Goal: Check status: Check status

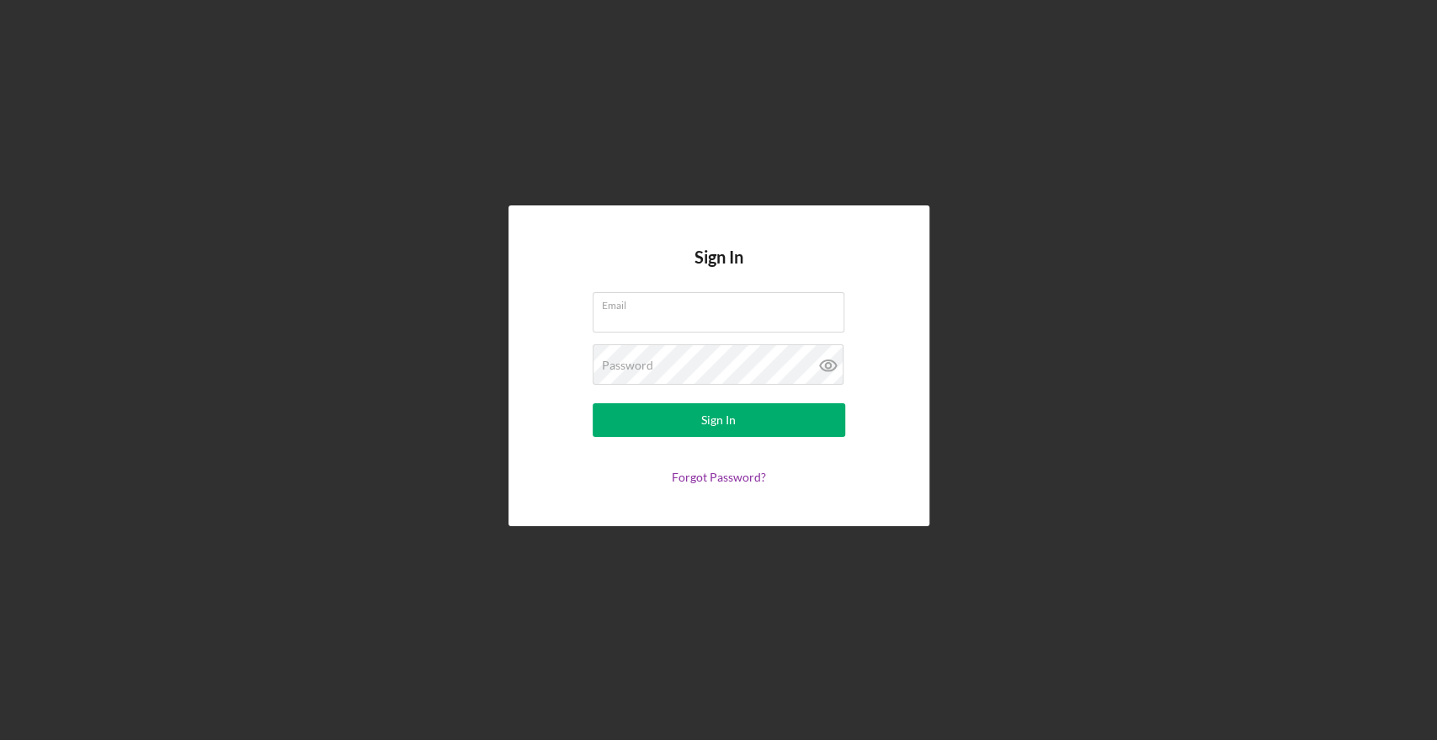
type input "kristin.wallace@nectarinvests.org"
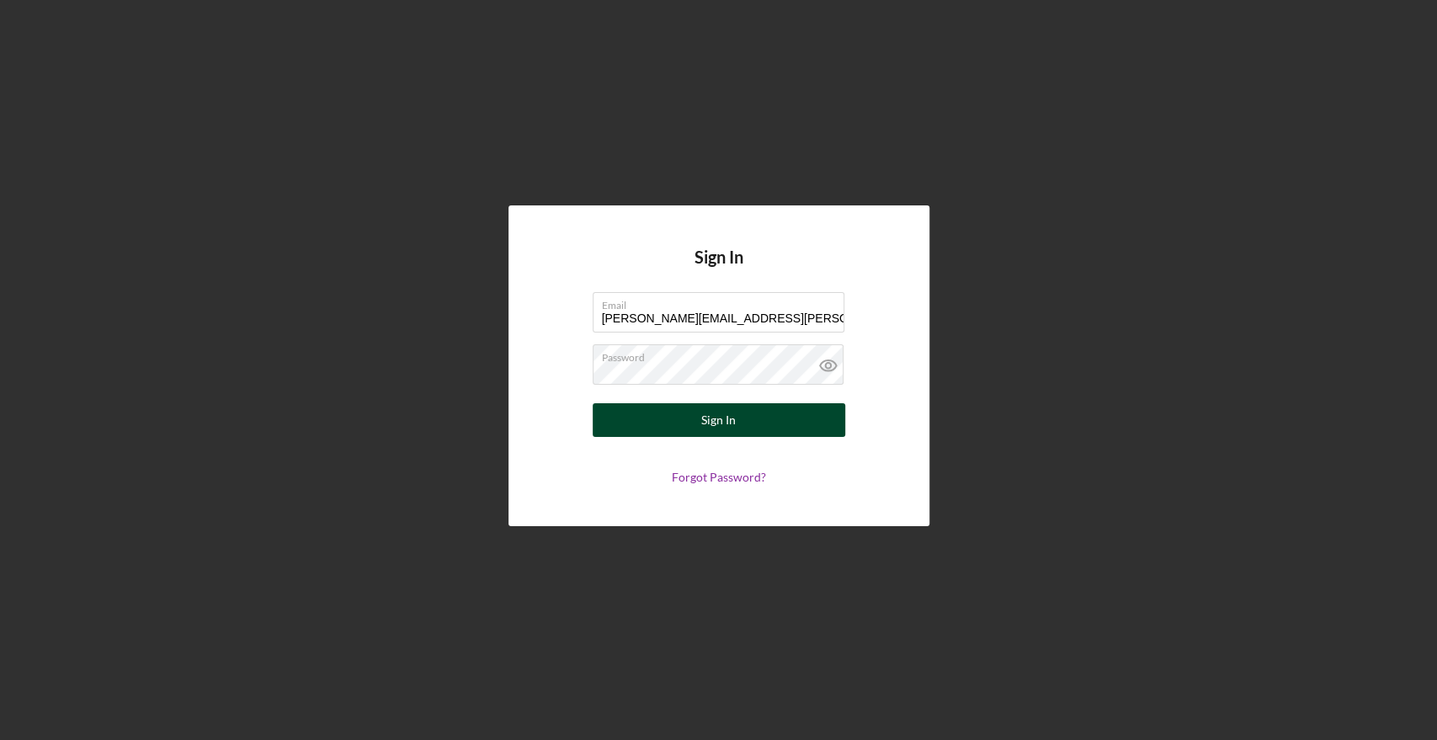
click at [741, 417] on button "Sign In" at bounding box center [718, 420] width 252 height 34
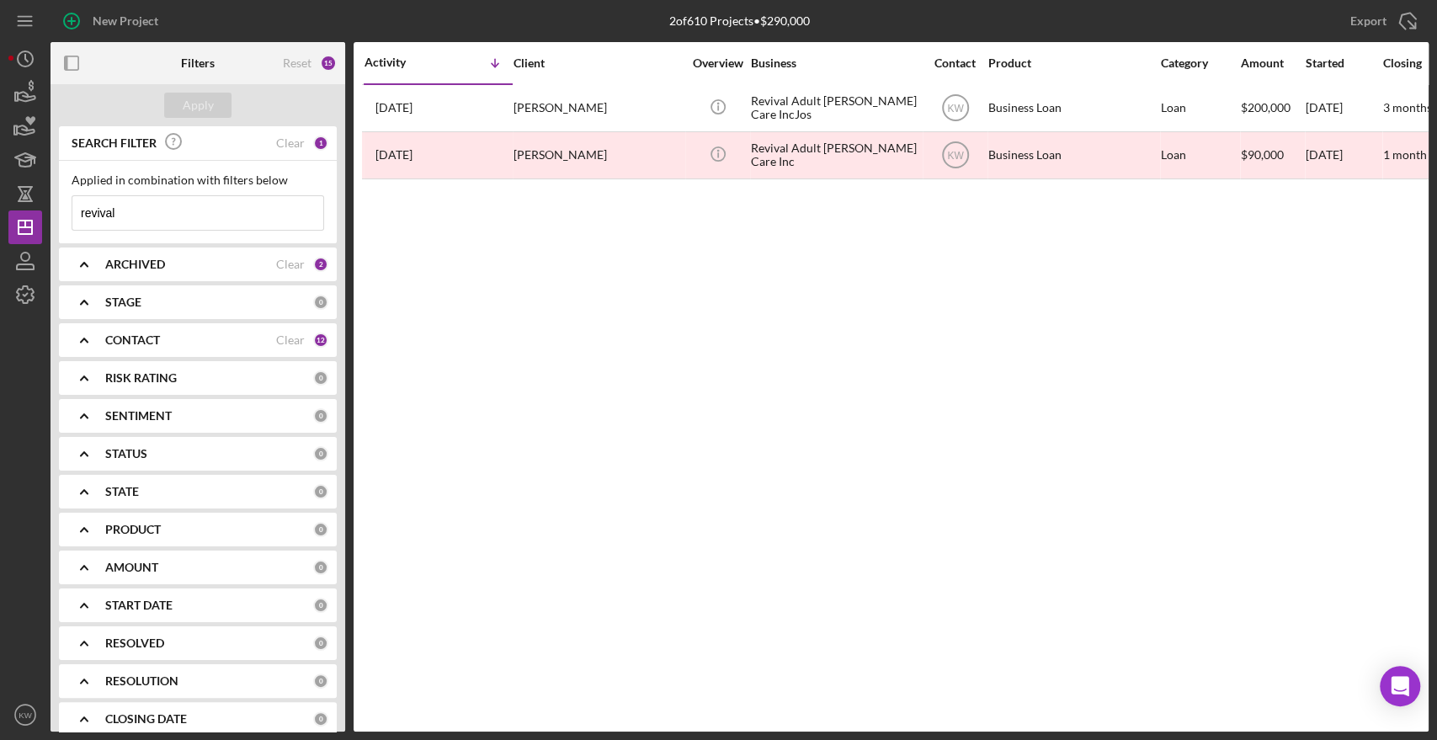
click at [148, 218] on input "revival" at bounding box center [197, 213] width 251 height 34
drag, startPoint x: 128, startPoint y: 208, endPoint x: 50, endPoint y: 200, distance: 77.8
click at [50, 200] on div "SEARCH FILTER Clear 1 Applied in combination with filters below revival Icon/Me…" at bounding box center [197, 428] width 295 height 605
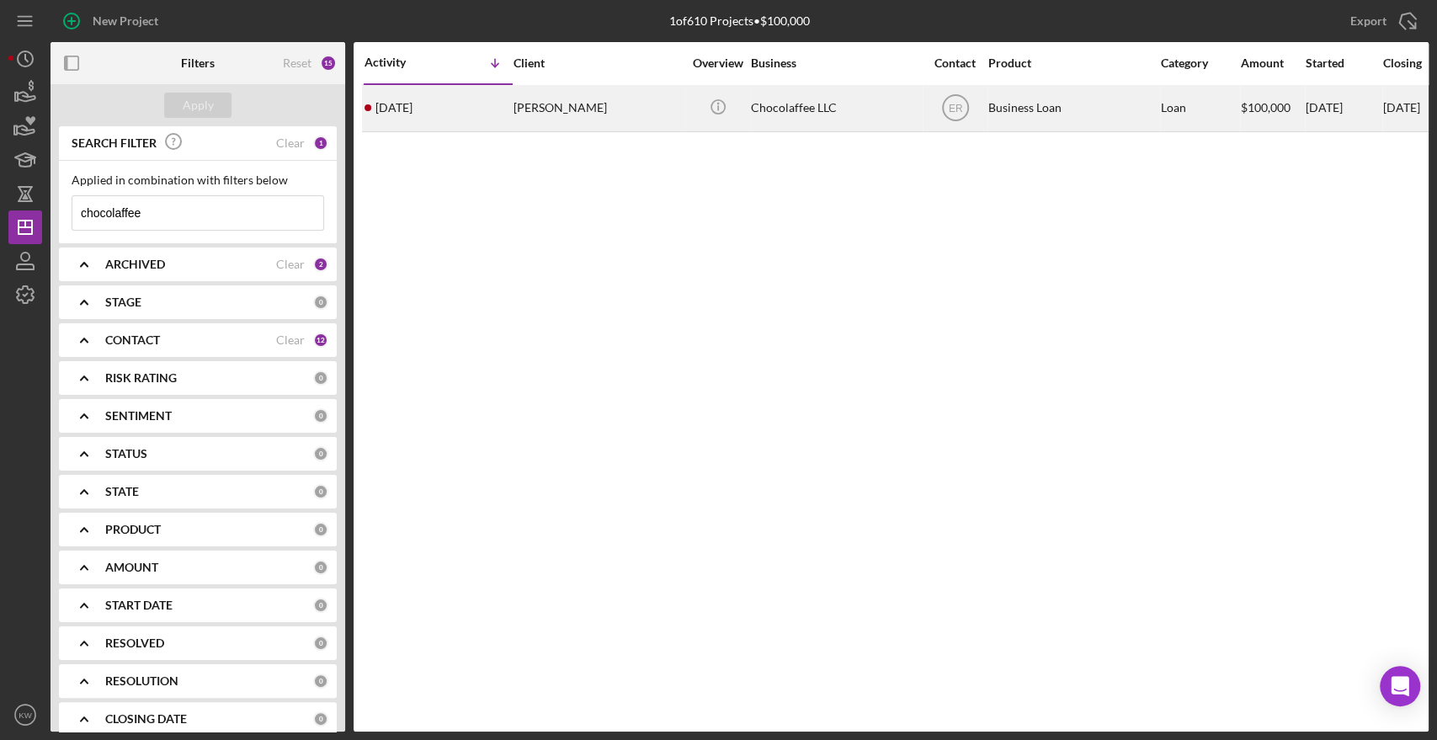
type input "chocolaffee"
click at [518, 98] on div "[PERSON_NAME]" at bounding box center [597, 108] width 168 height 45
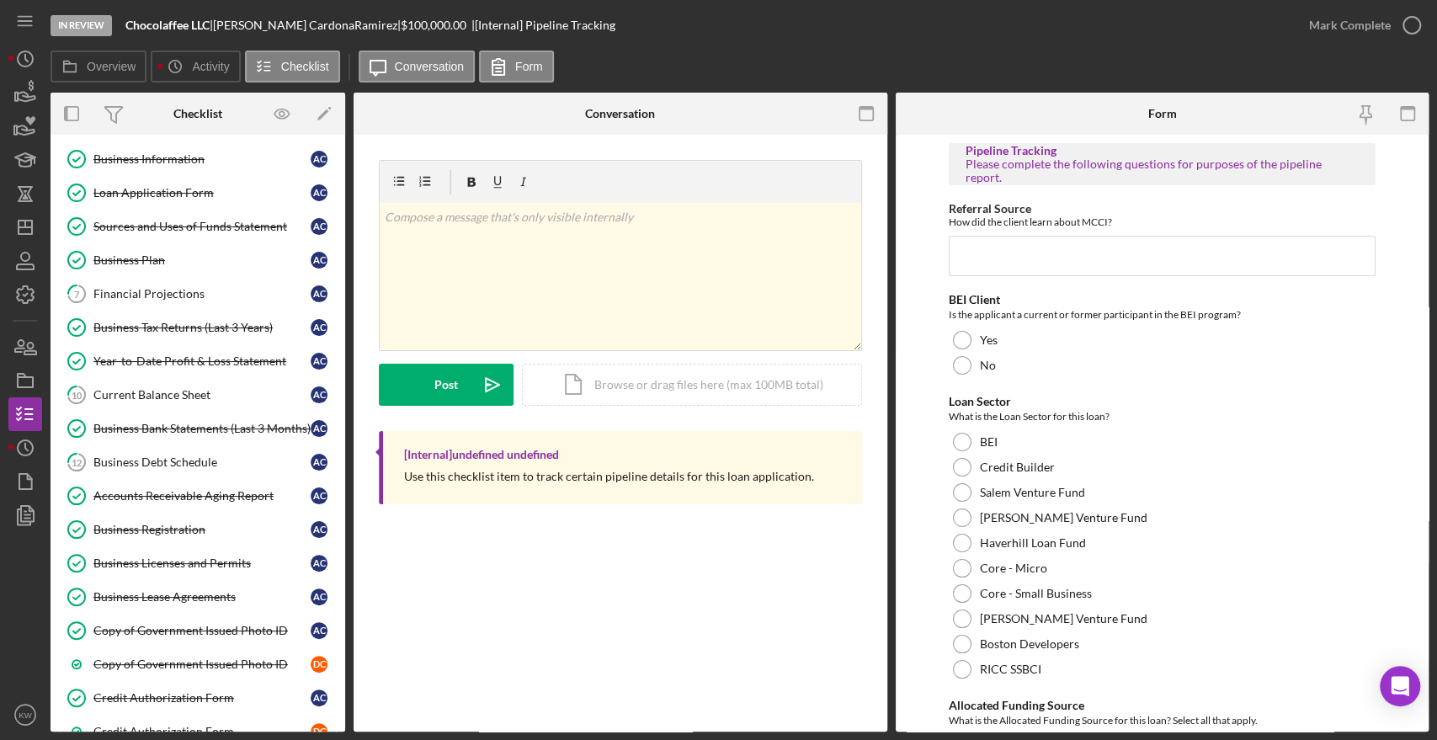
scroll to position [314, 0]
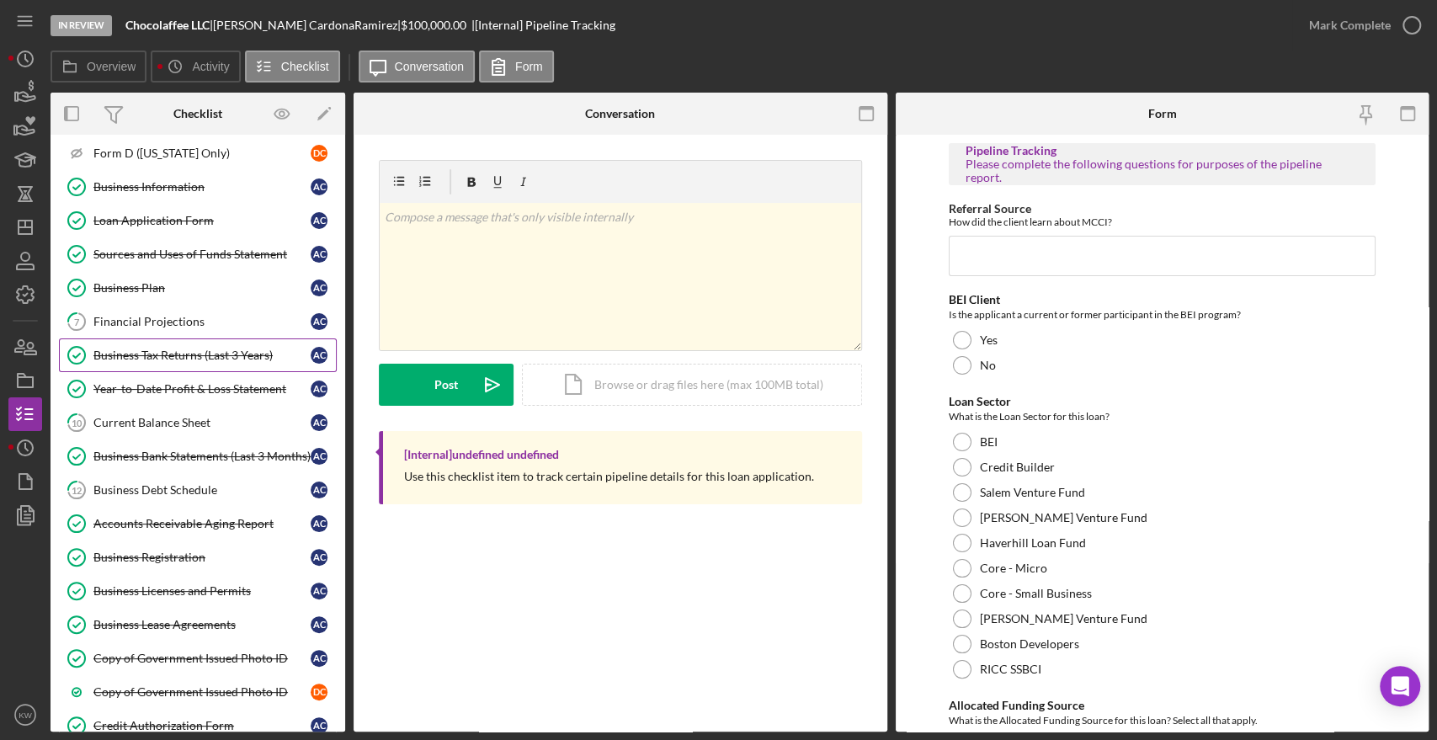
click at [204, 348] on div "Business Tax Returns (Last 3 Years)" at bounding box center [201, 354] width 217 height 13
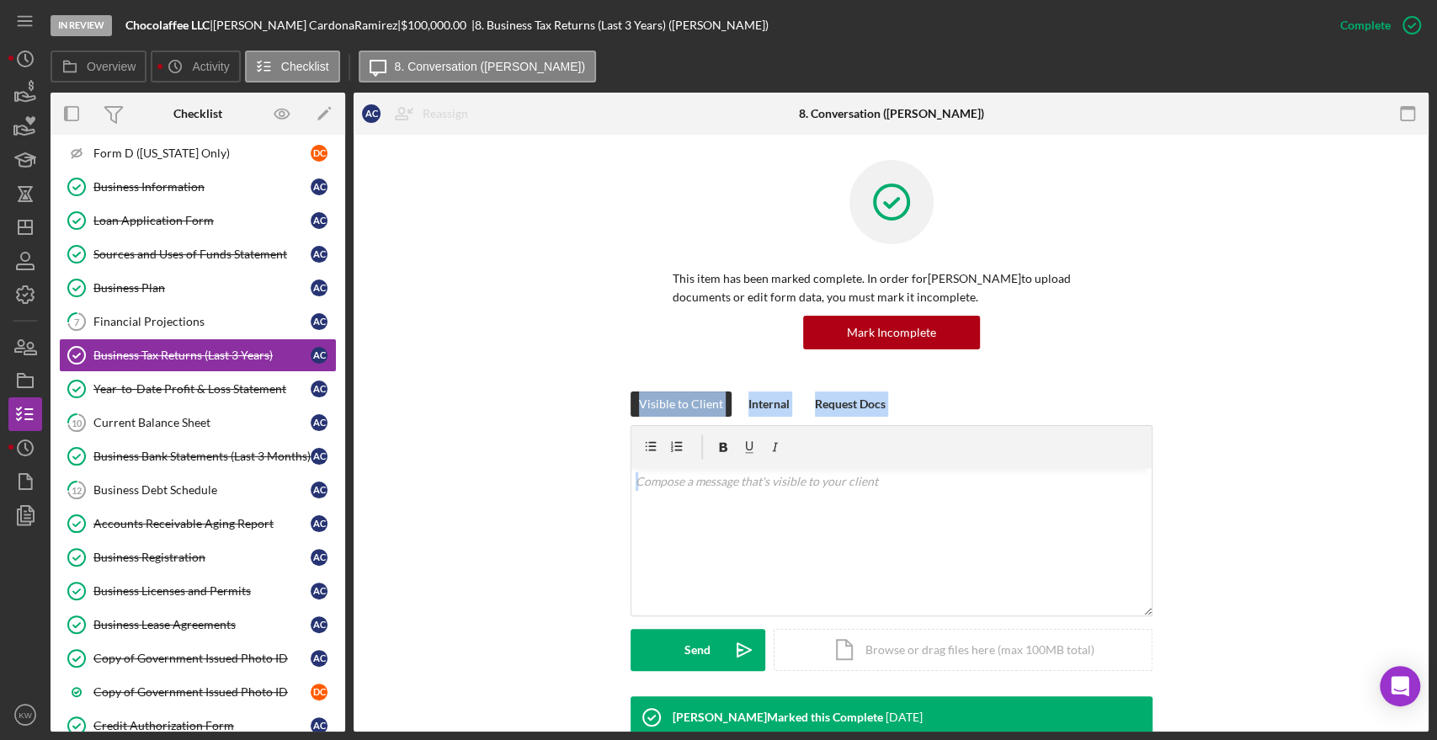
drag, startPoint x: 1421, startPoint y: 318, endPoint x: 1435, endPoint y: 510, distance: 192.4
click at [1435, 510] on div "In Review Chocolaffee LLC | Angelica CardonaRamirez | $100,000.00 | 8. Business…" at bounding box center [718, 370] width 1437 height 740
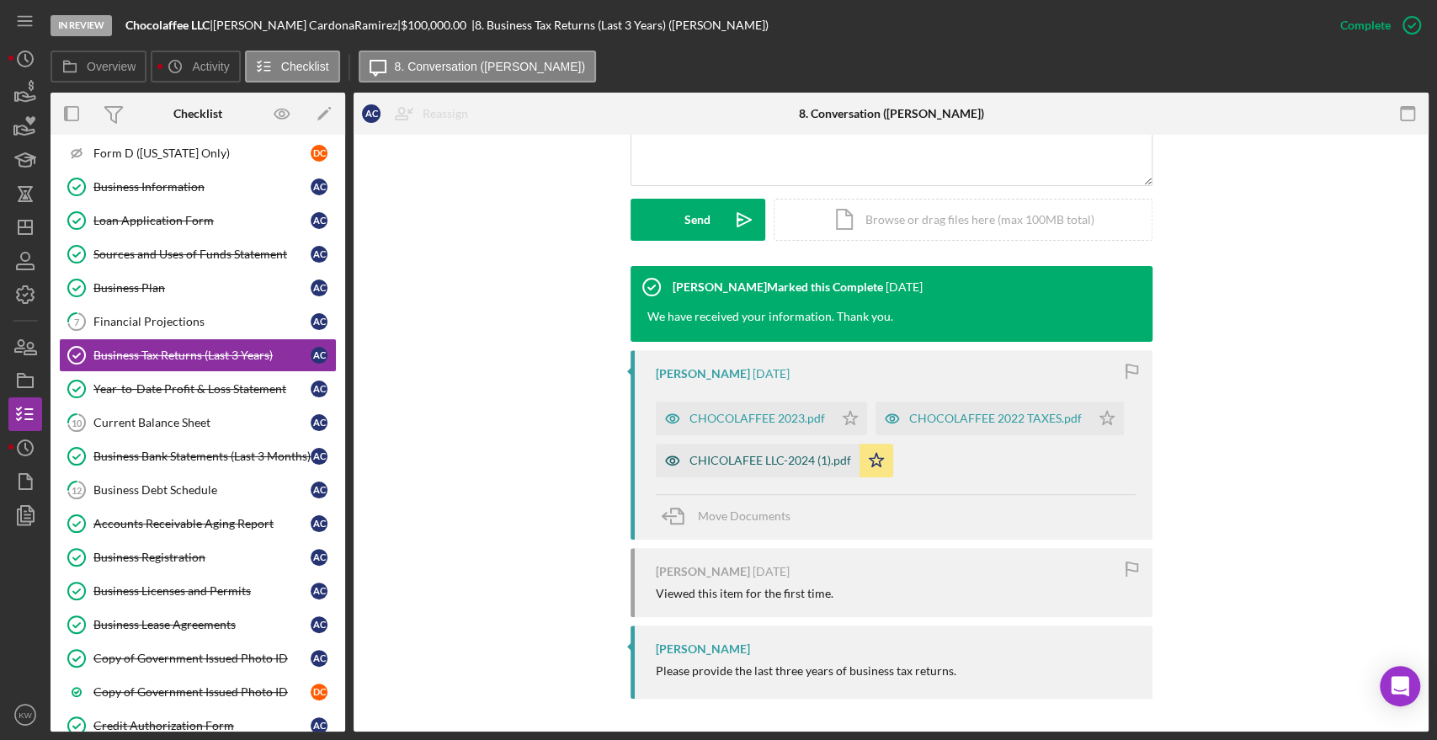
click at [794, 456] on div "CHICOLAFEE LLC-2024 (1).pdf" at bounding box center [770, 460] width 162 height 13
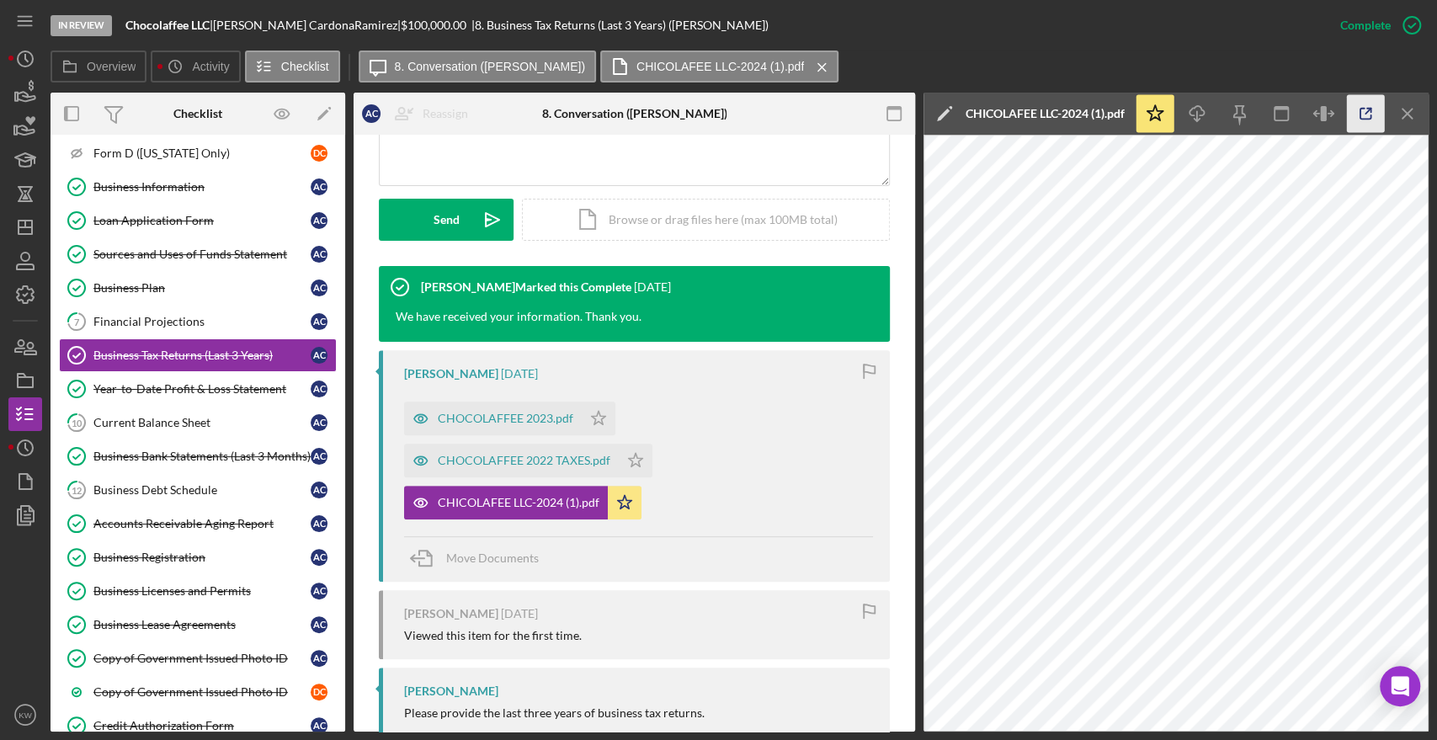
click at [1370, 111] on polyline "button" at bounding box center [1369, 111] width 4 height 4
click at [158, 377] on link "Year-to-Date Profit & Loss Statement Year-to-Date Profit & Loss Statement A C" at bounding box center [198, 389] width 278 height 34
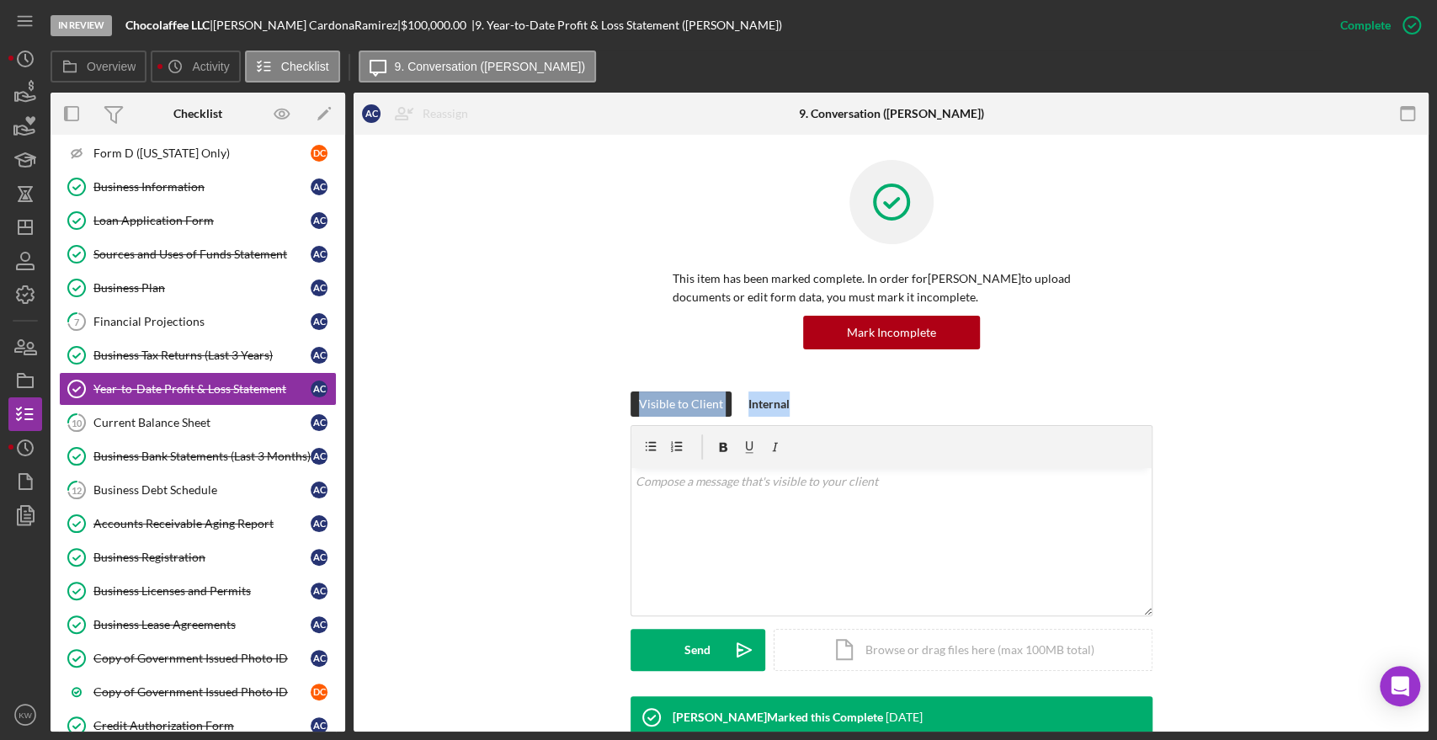
drag, startPoint x: 1421, startPoint y: 375, endPoint x: 1416, endPoint y: 429, distance: 54.9
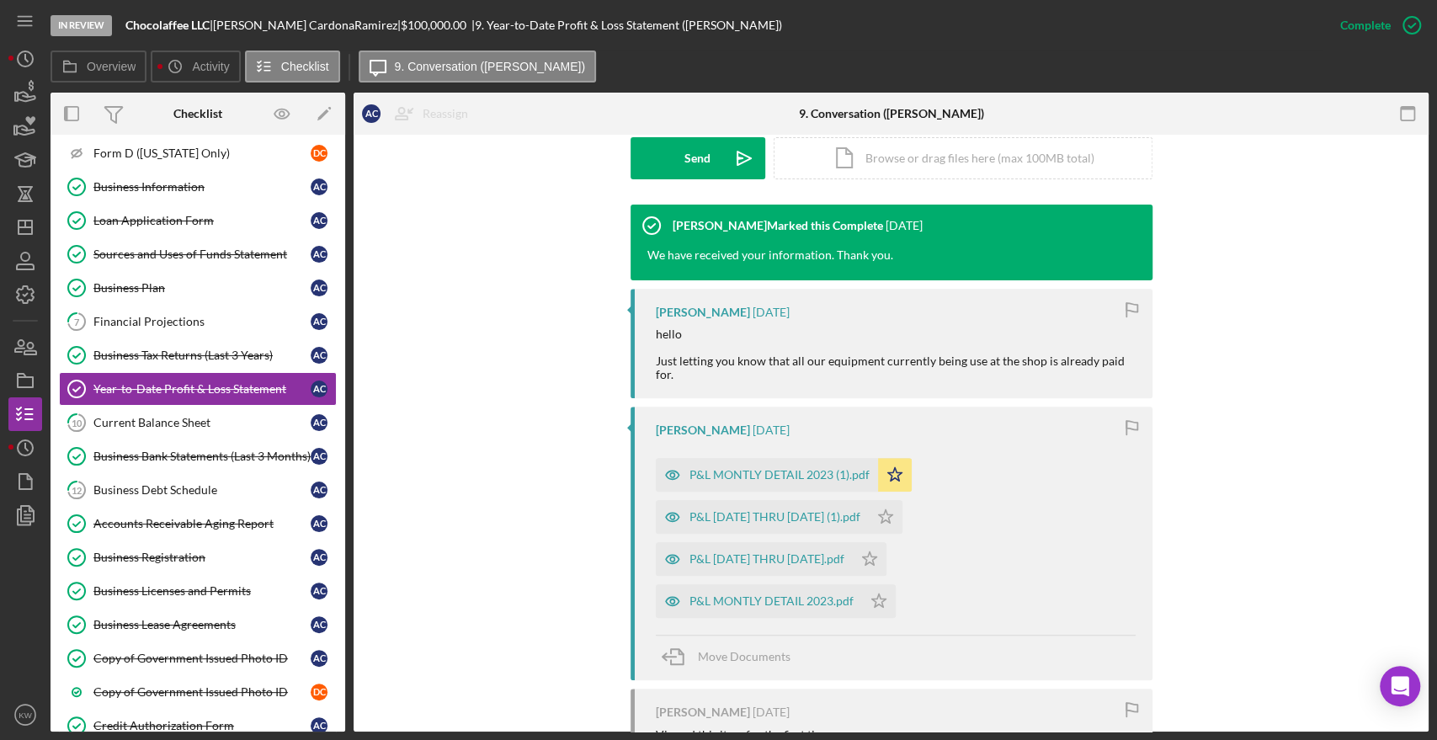
scroll to position [497, 0]
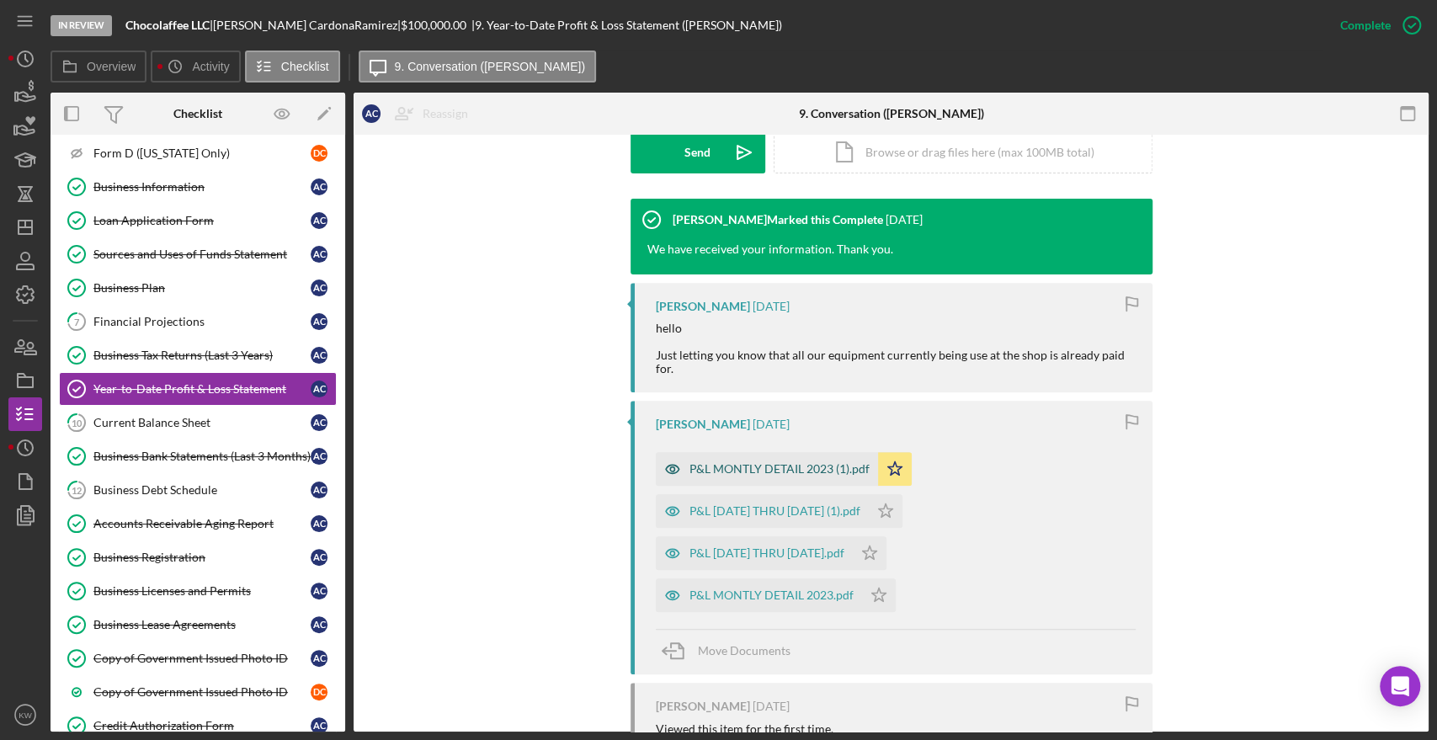
click at [815, 462] on div "P&L MONTLY DETAIL 2023 (1).pdf" at bounding box center [779, 468] width 180 height 13
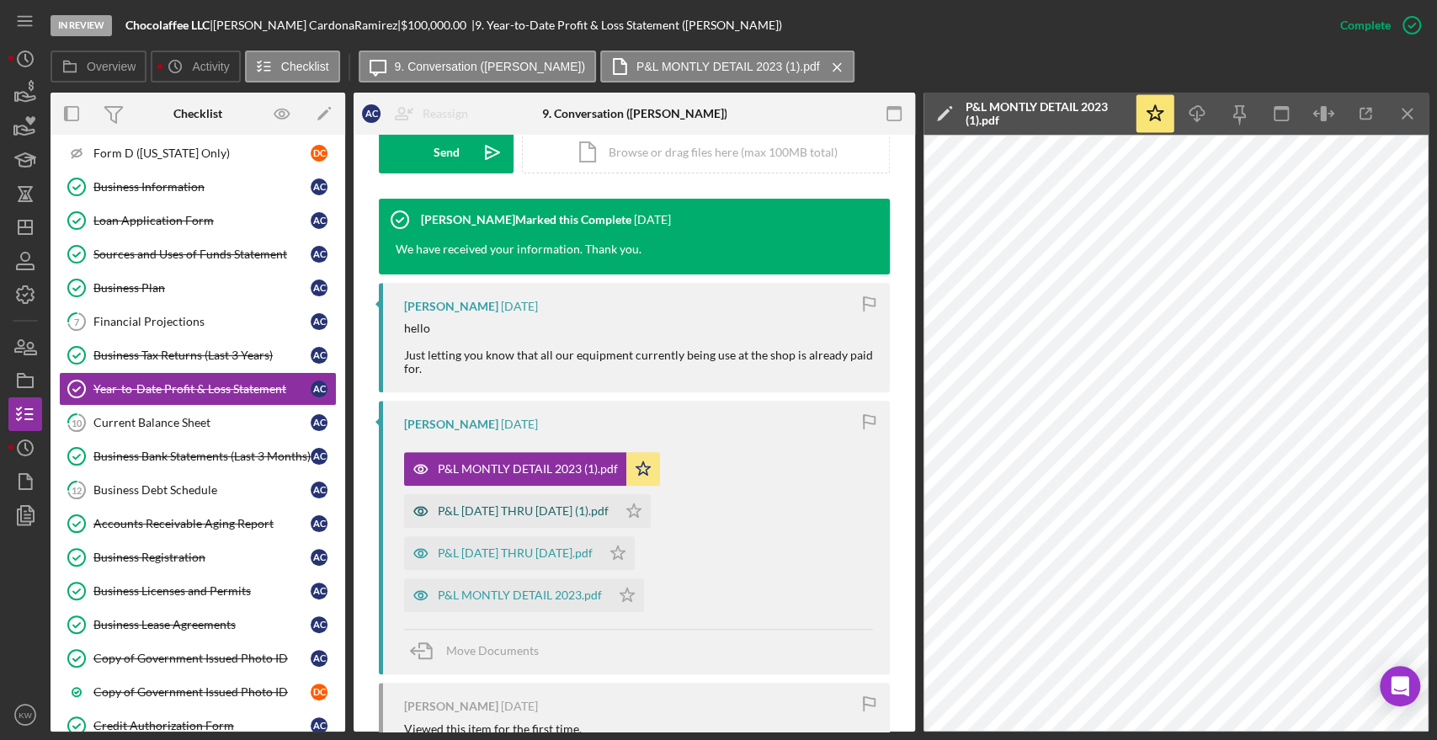
click at [603, 522] on div "P&L JANUARY THRU MARCH 2025 (1).pdf" at bounding box center [510, 511] width 213 height 34
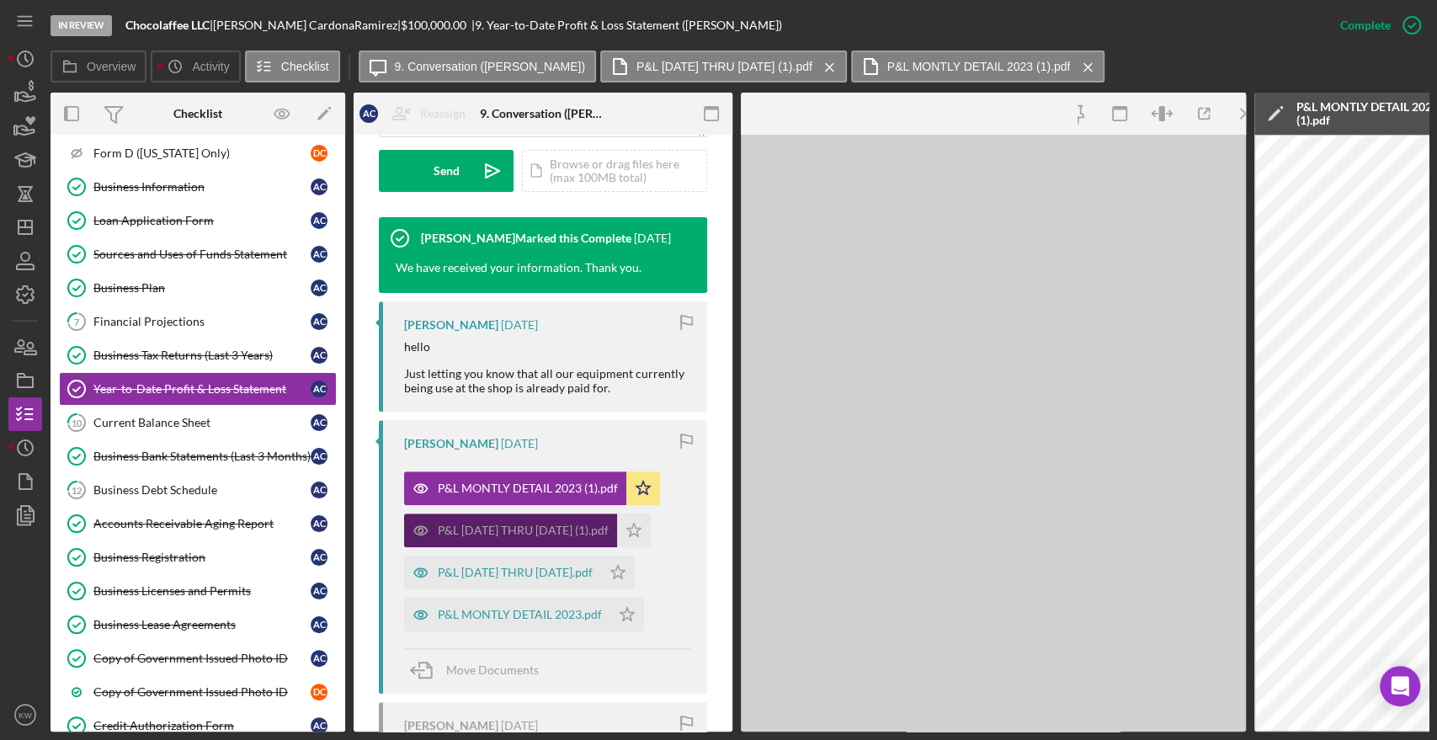
scroll to position [534, 0]
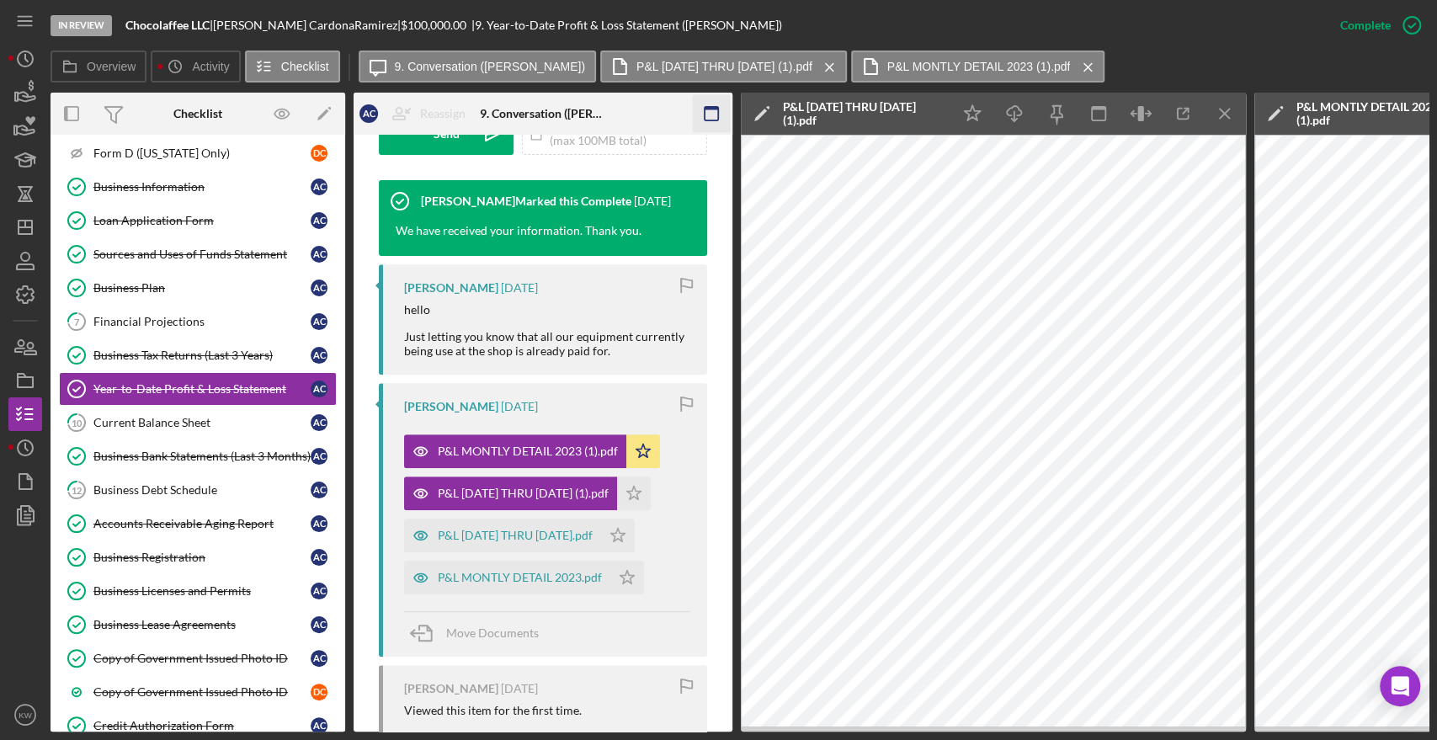
click at [699, 113] on icon "button" at bounding box center [712, 114] width 38 height 38
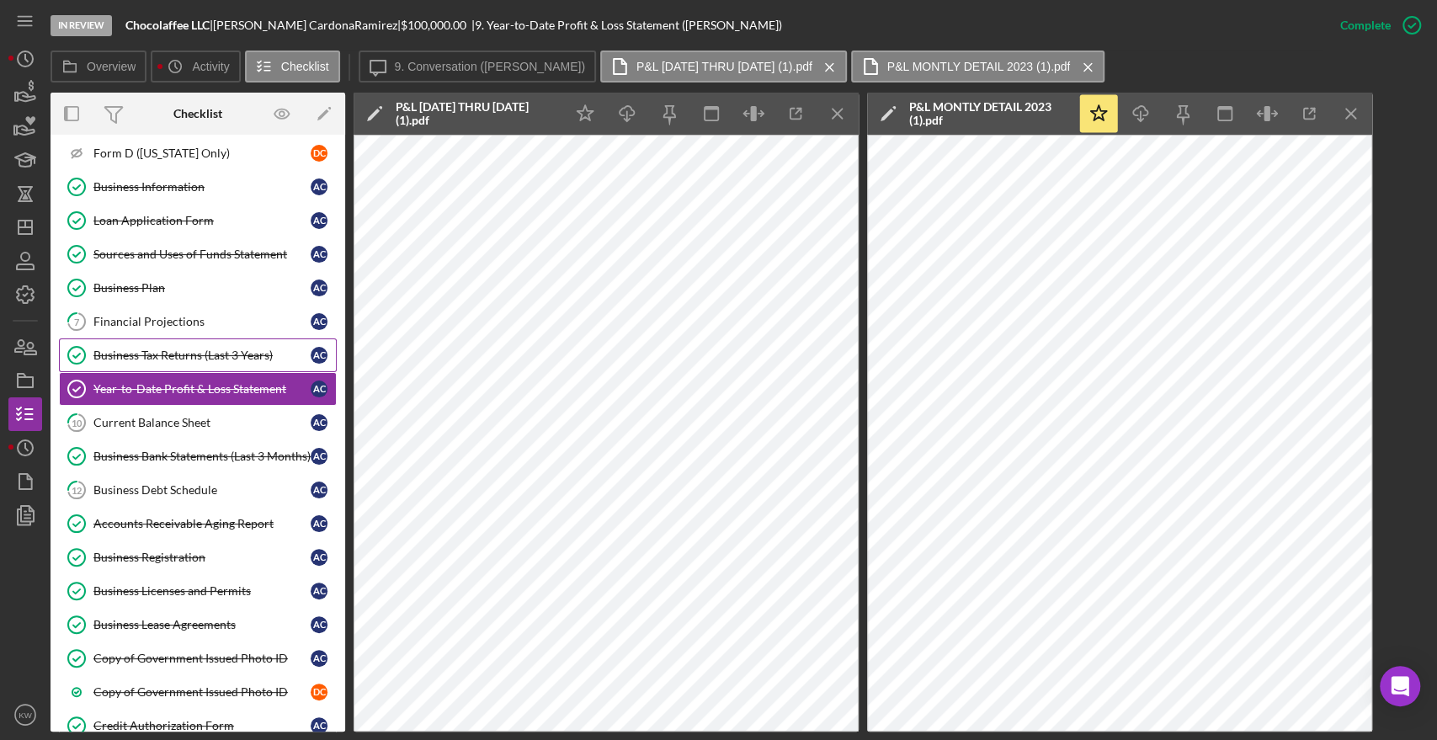
click at [135, 352] on div "Business Tax Returns (Last 3 Years)" at bounding box center [201, 354] width 217 height 13
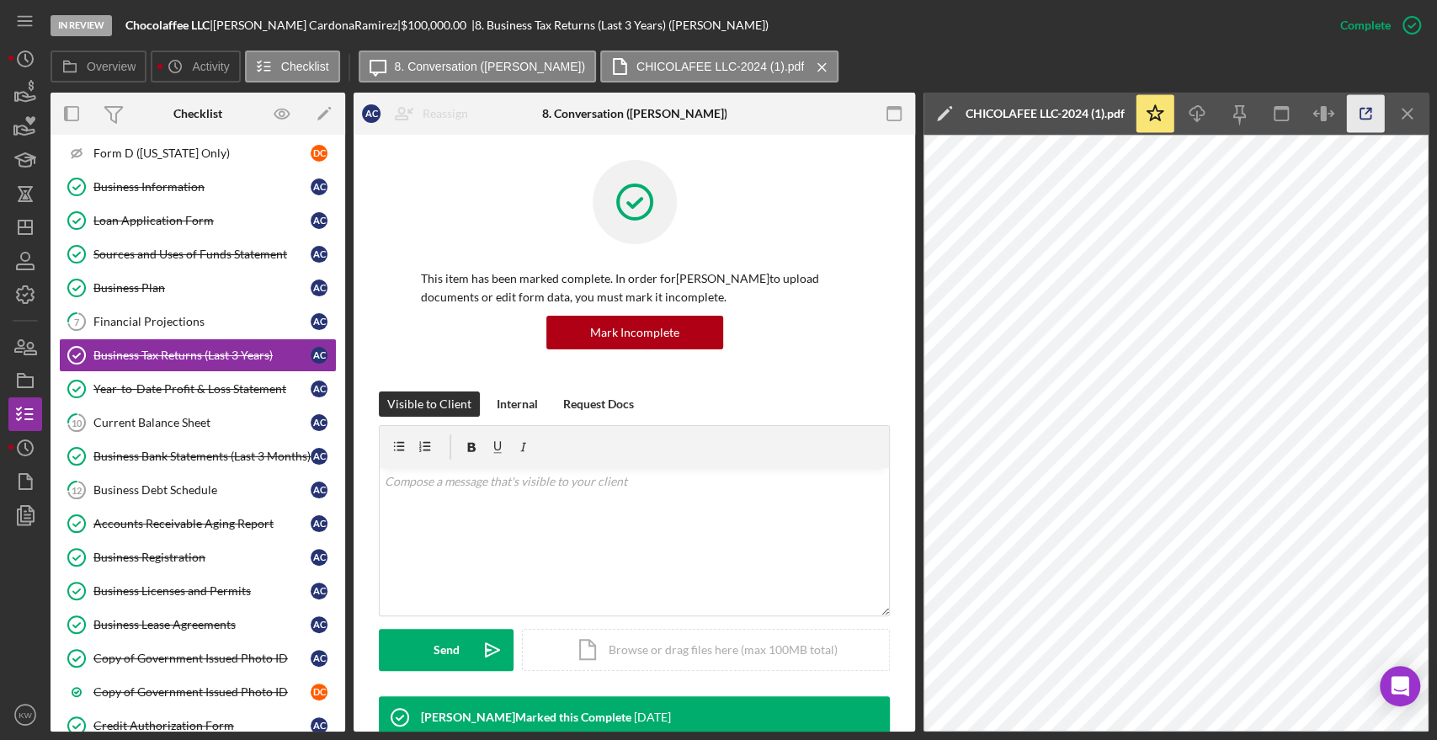
click at [1368, 113] on icon "button" at bounding box center [1366, 114] width 38 height 38
click at [36, 354] on icon "button" at bounding box center [30, 349] width 12 height 12
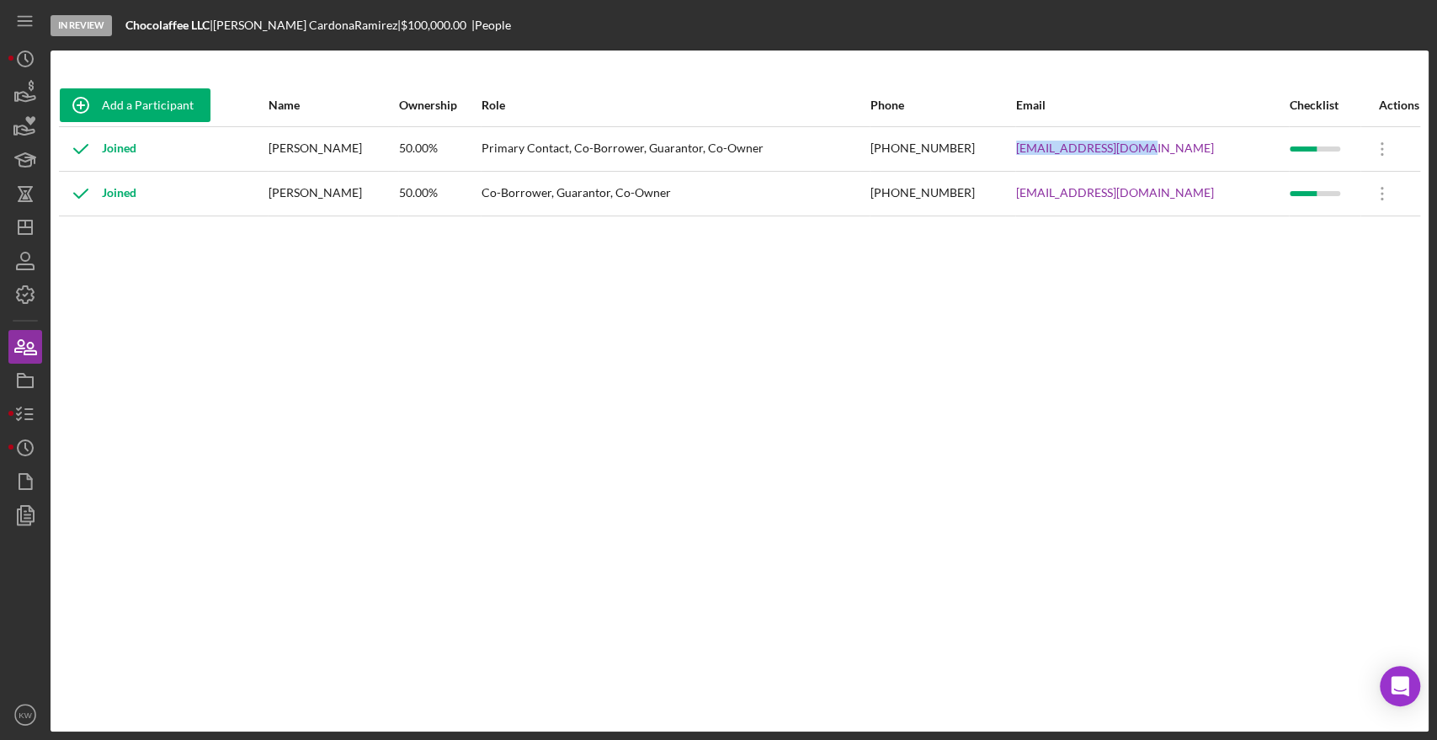
drag, startPoint x: 1184, startPoint y: 152, endPoint x: 1035, endPoint y: 153, distance: 149.0
click at [1035, 153] on tr "Joined Angelica CardonaRamirez 50.00% Primary Contact, Co-Borrower, Guarantor, …" at bounding box center [739, 148] width 1361 height 45
copy tr "info@chocolaffee.com"
drag, startPoint x: 1232, startPoint y: 197, endPoint x: 1055, endPoint y: 192, distance: 177.7
click at [1055, 192] on tr "Joined Diana Cardona 50.00% Co-Borrower, Guarantor, Co-Owner (617) 909-9996 dia…" at bounding box center [739, 193] width 1361 height 45
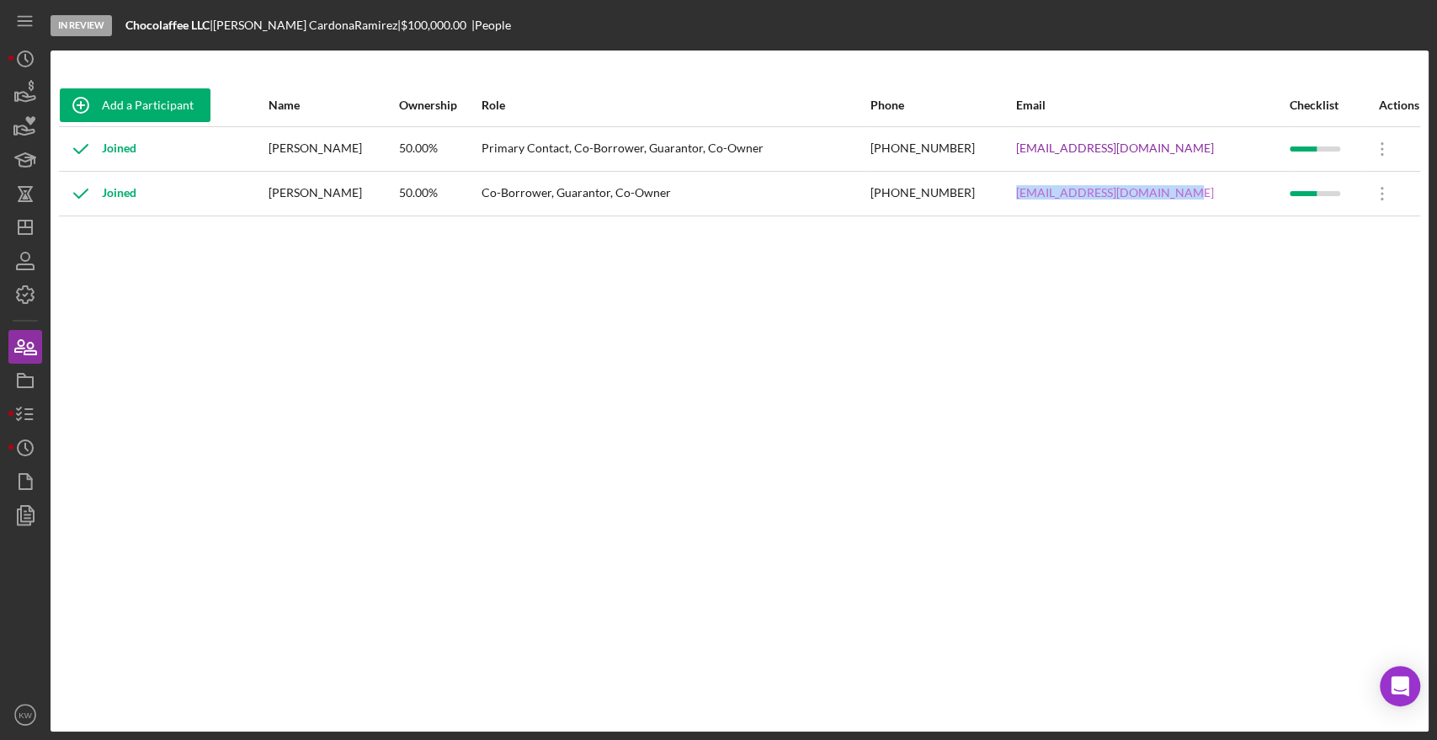
copy tr "dianacardona1024@gmail.com"
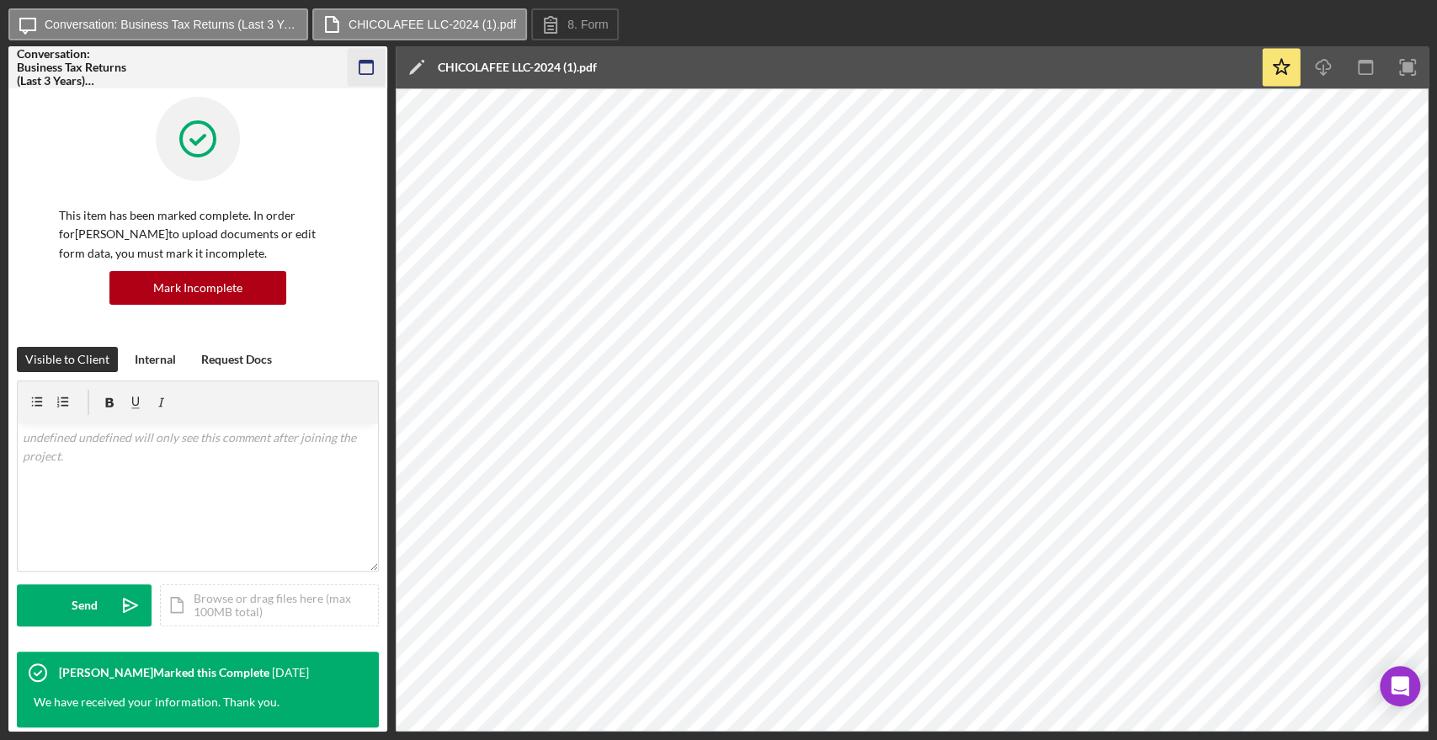
click at [369, 67] on icon "button" at bounding box center [367, 68] width 38 height 38
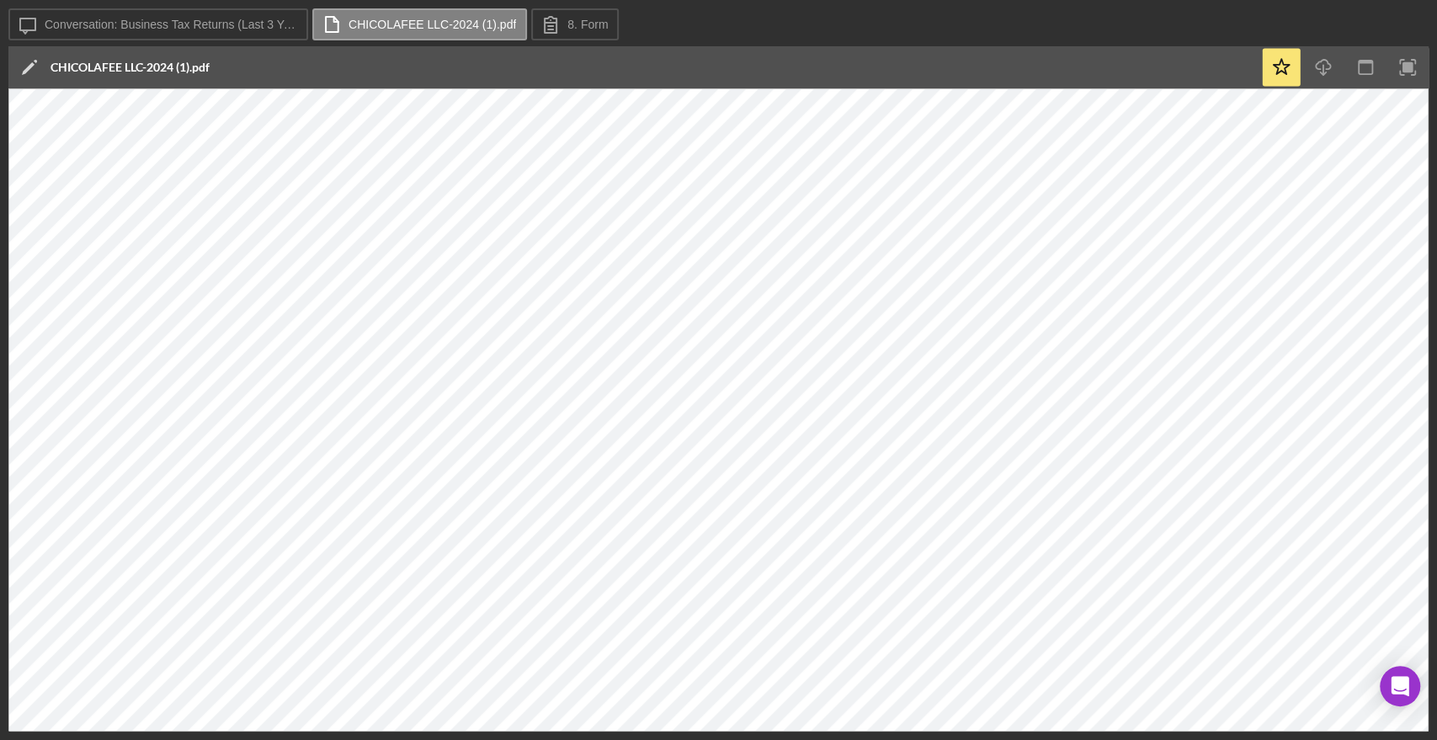
click at [0, 122] on div "Icon/Message Conversation: Business Tax Returns (Last 3 Years) (Angelica C.) CH…" at bounding box center [718, 370] width 1437 height 740
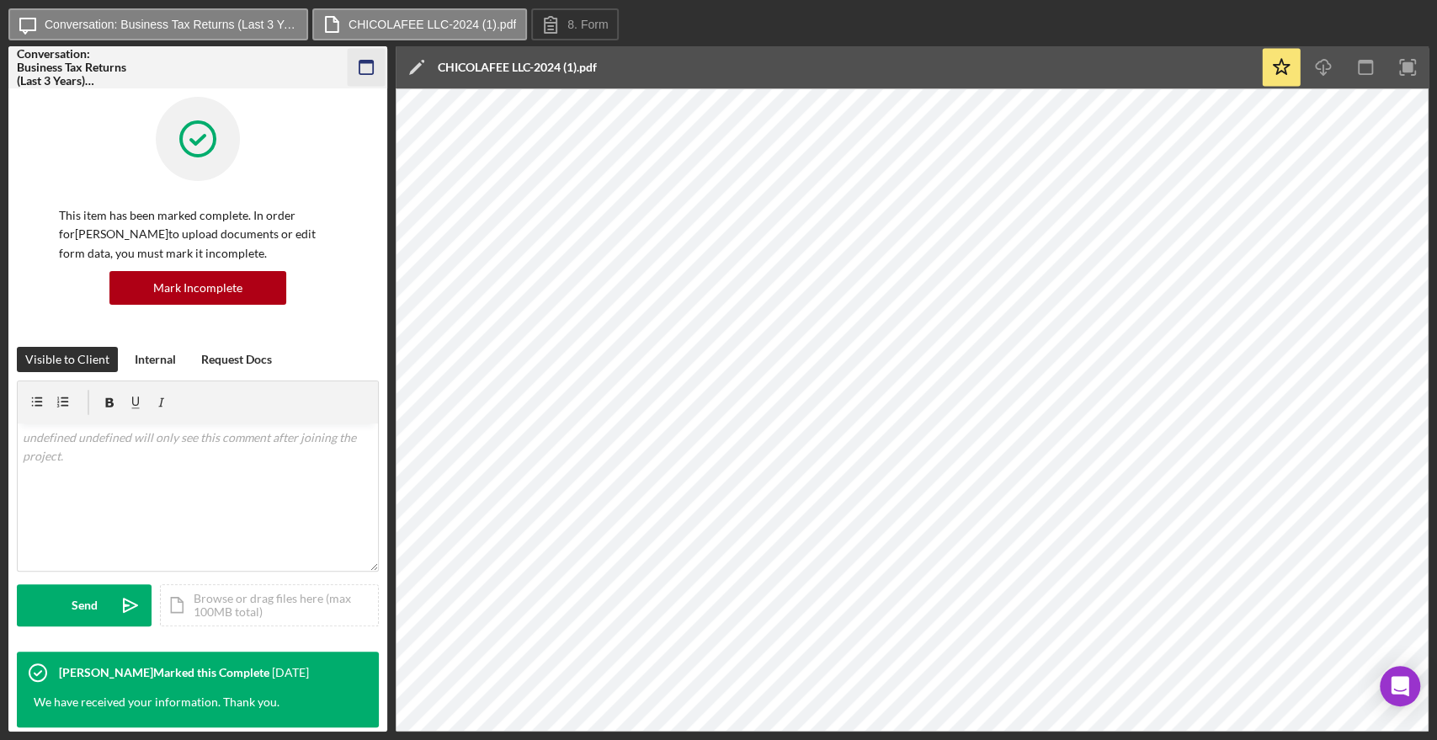
click at [364, 51] on icon "button" at bounding box center [367, 68] width 38 height 38
